Goal: Task Accomplishment & Management: Manage account settings

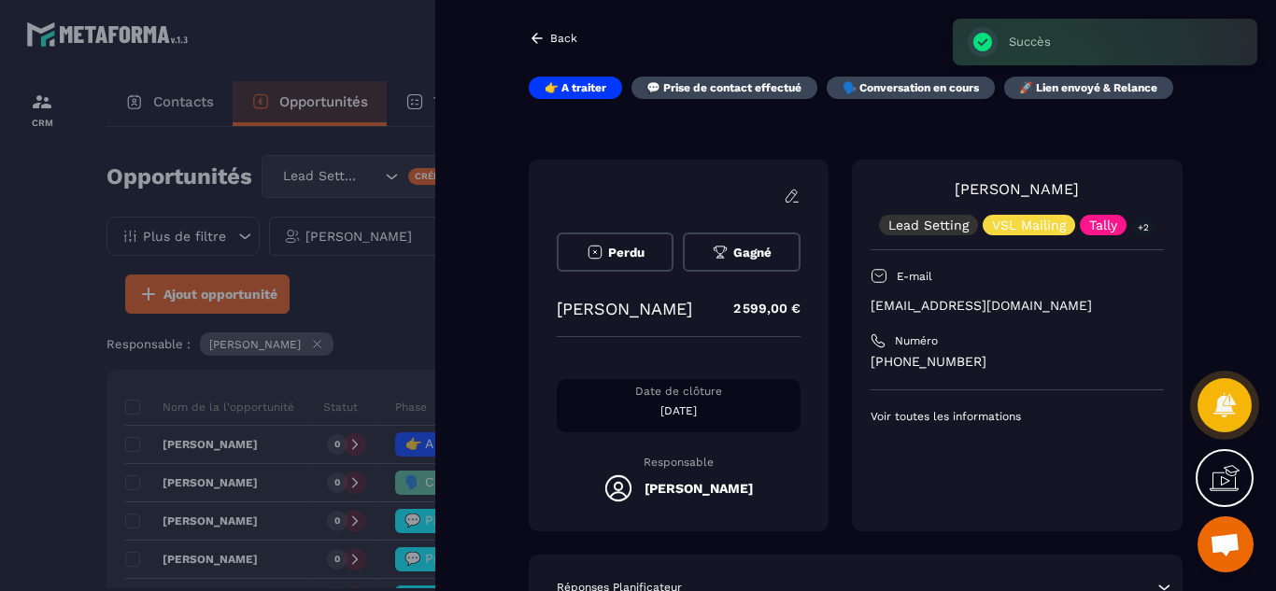
scroll to position [37, 0]
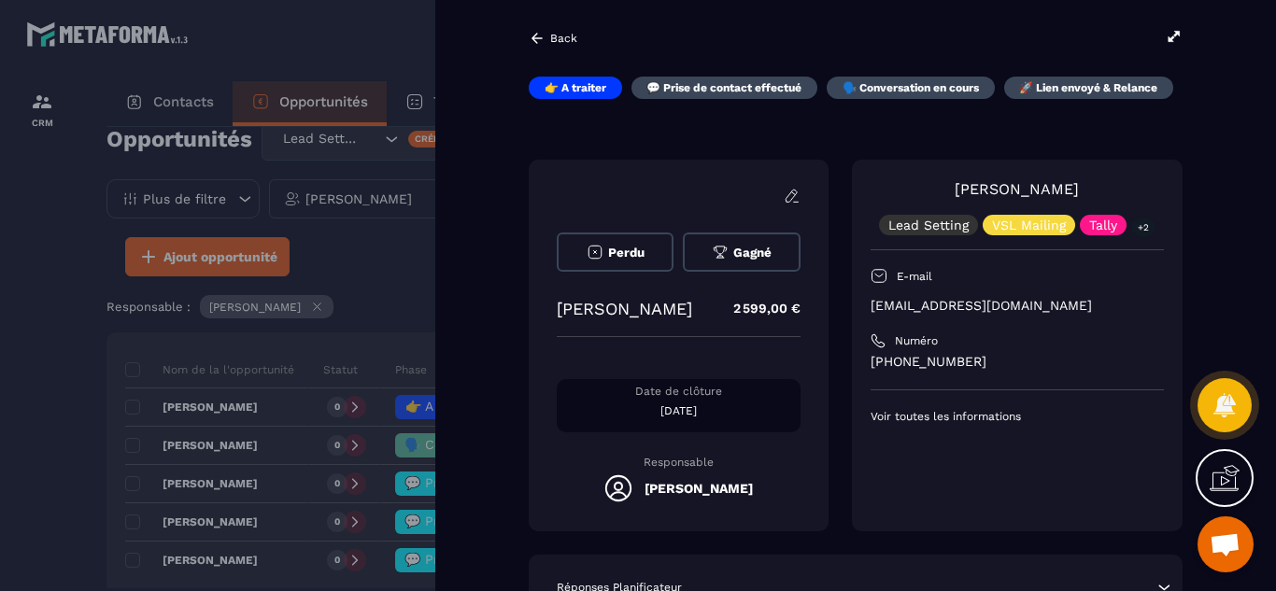
click at [43, 371] on div at bounding box center [638, 295] width 1276 height 591
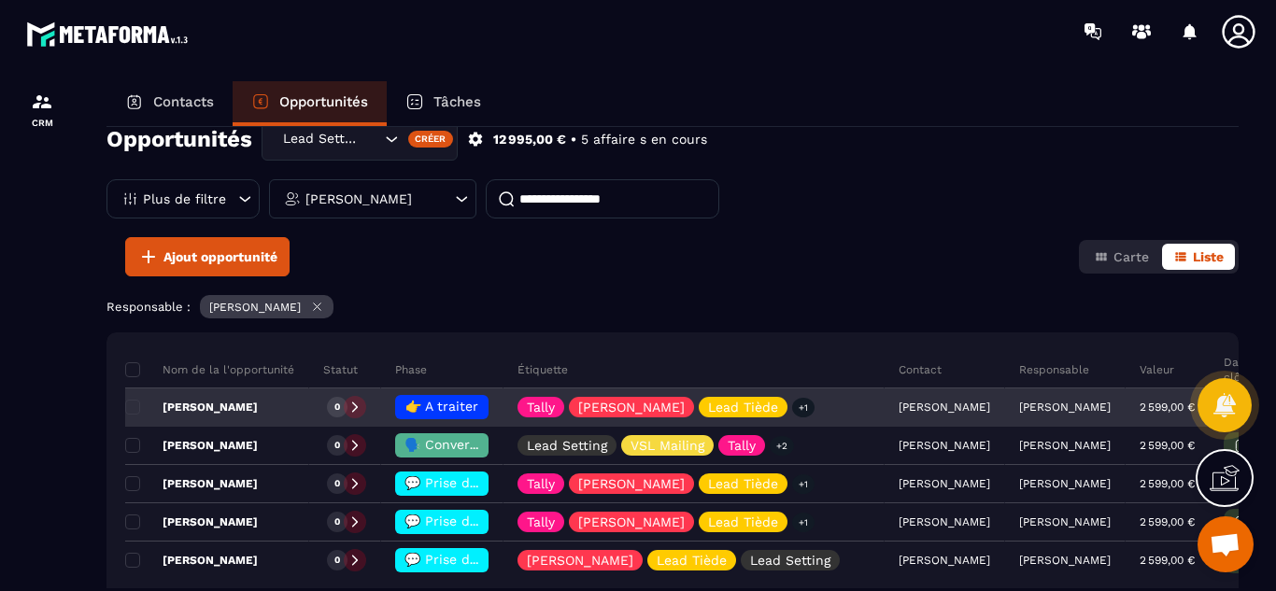
click at [445, 404] on span "👉 A traiter" at bounding box center [441, 406] width 73 height 15
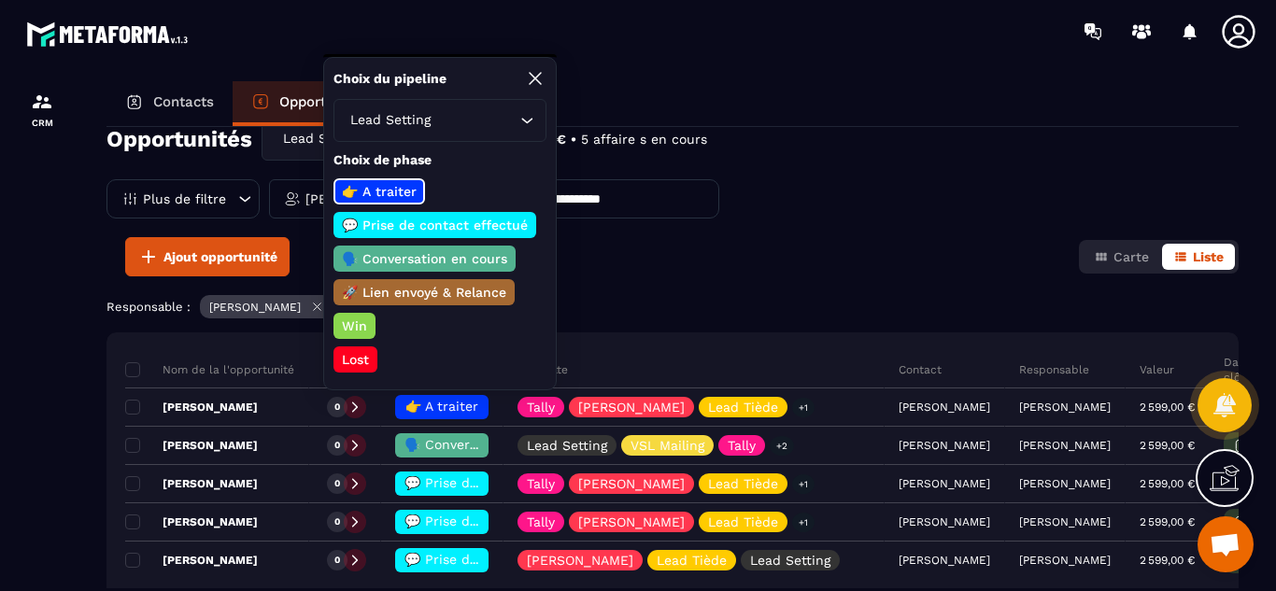
click at [441, 222] on p "💬 Prise de contact effectué" at bounding box center [434, 225] width 191 height 19
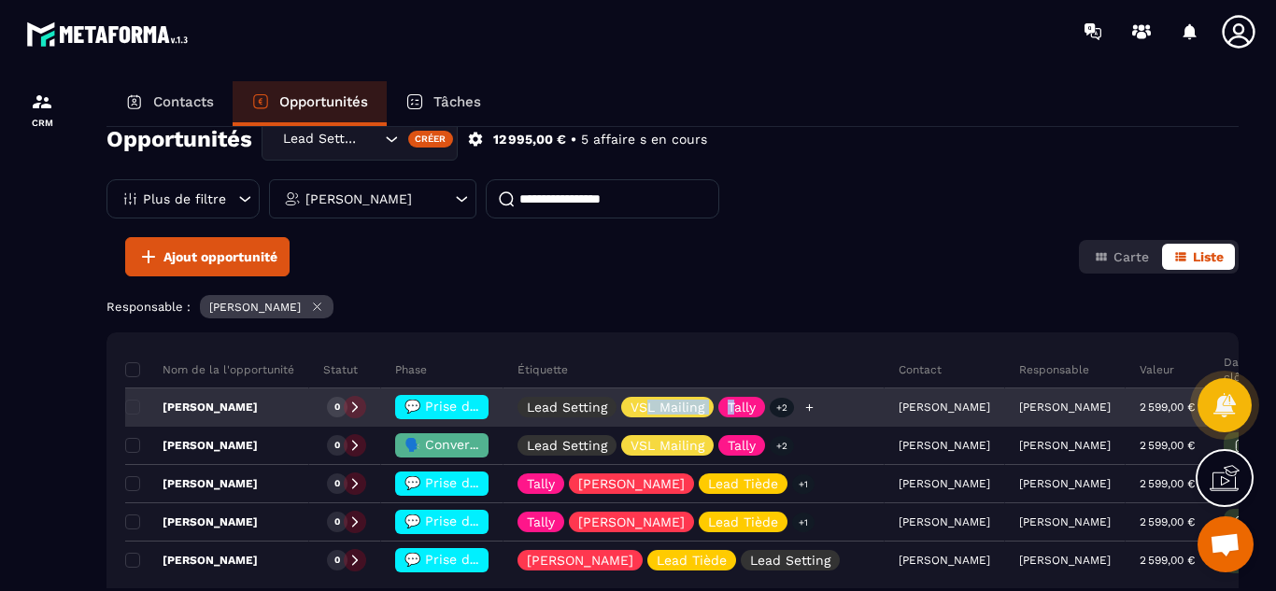
drag, startPoint x: 734, startPoint y: 403, endPoint x: 710, endPoint y: 399, distance: 24.7
click at [647, 399] on div "Lead Setting VSL Mailing Tally +2" at bounding box center [655, 407] width 276 height 21
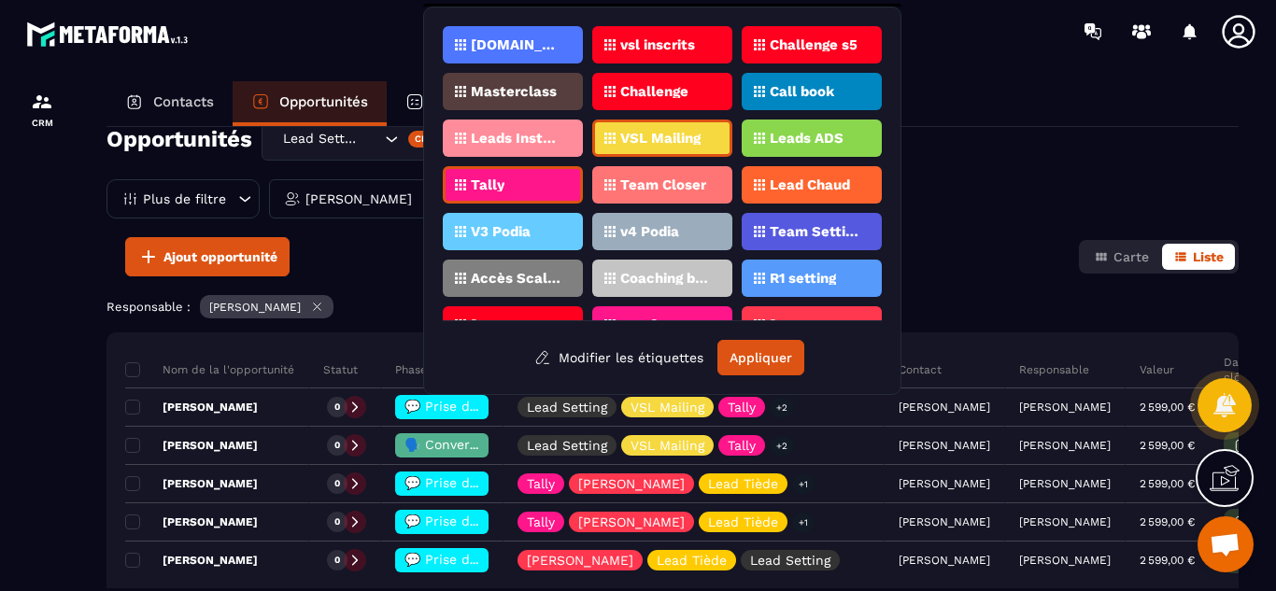
click at [837, 381] on div "[DOMAIN_NAME] vsl inscrits Challenge s5 Masterclass Challenge Call book Leads I…" at bounding box center [662, 201] width 478 height 388
click at [39, 377] on div at bounding box center [42, 354] width 84 height 582
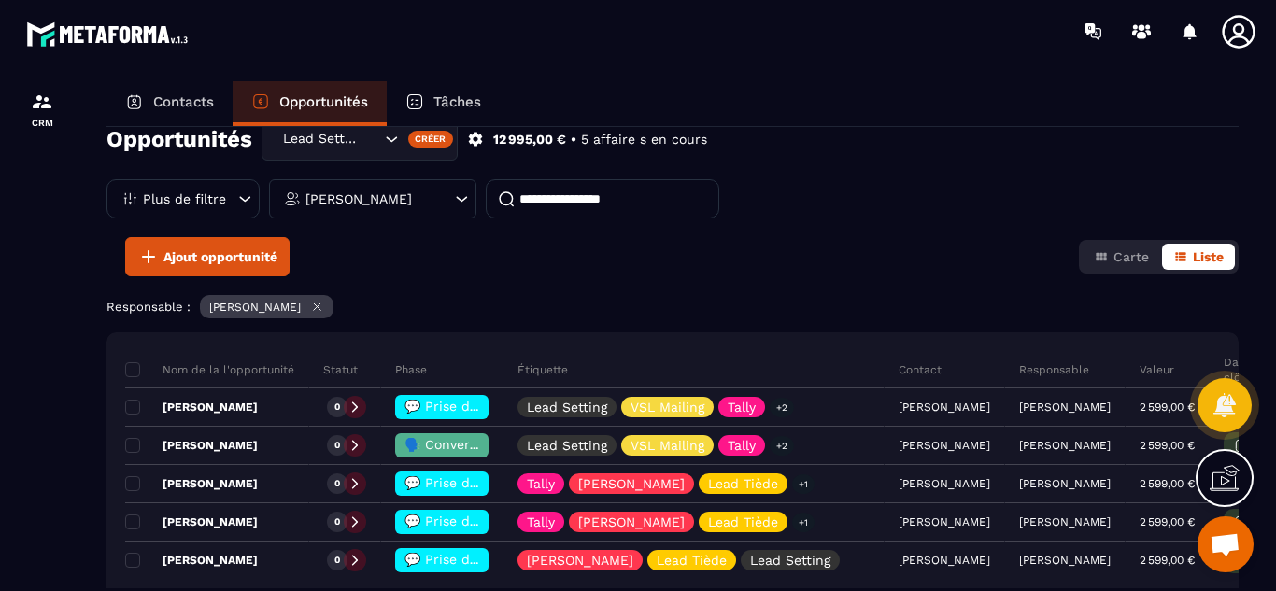
click at [448, 99] on p "Tâches" at bounding box center [457, 101] width 48 height 17
